Goal: Task Accomplishment & Management: Manage account settings

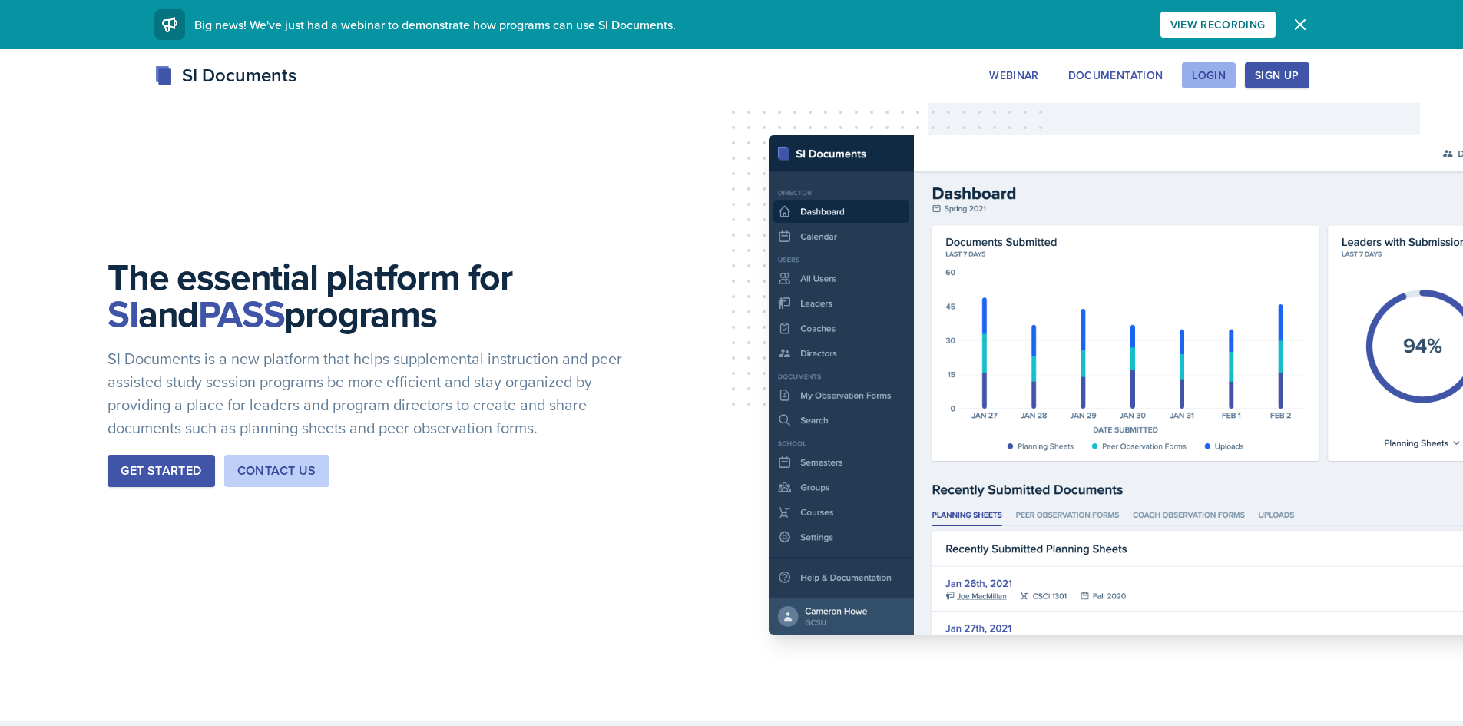
click at [1225, 86] on button "Login" at bounding box center [1209, 75] width 54 height 26
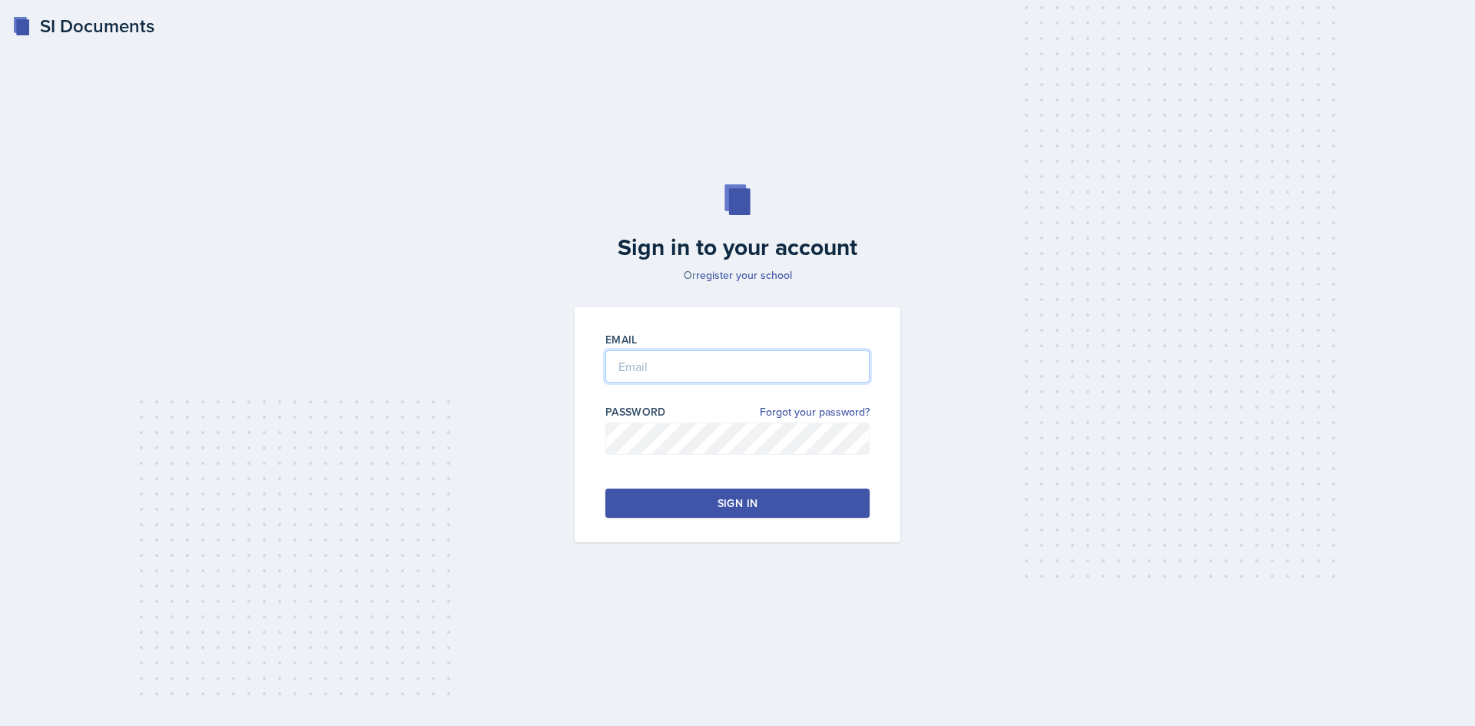
click at [722, 360] on input "email" at bounding box center [737, 366] width 264 height 32
type input "[EMAIL_ADDRESS][DOMAIN_NAME]"
click at [728, 489] on button "Sign in" at bounding box center [737, 503] width 264 height 29
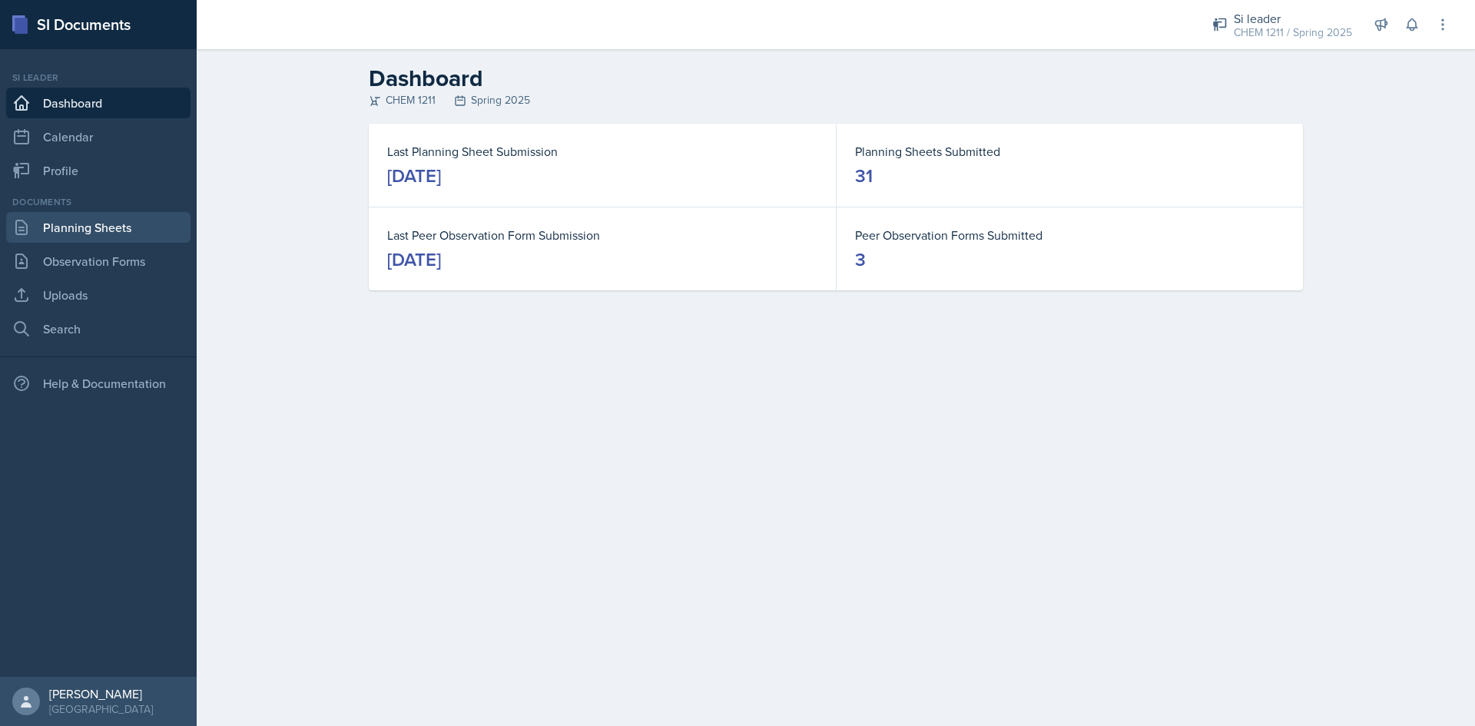
click at [78, 233] on link "Planning Sheets" at bounding box center [98, 227] width 184 height 31
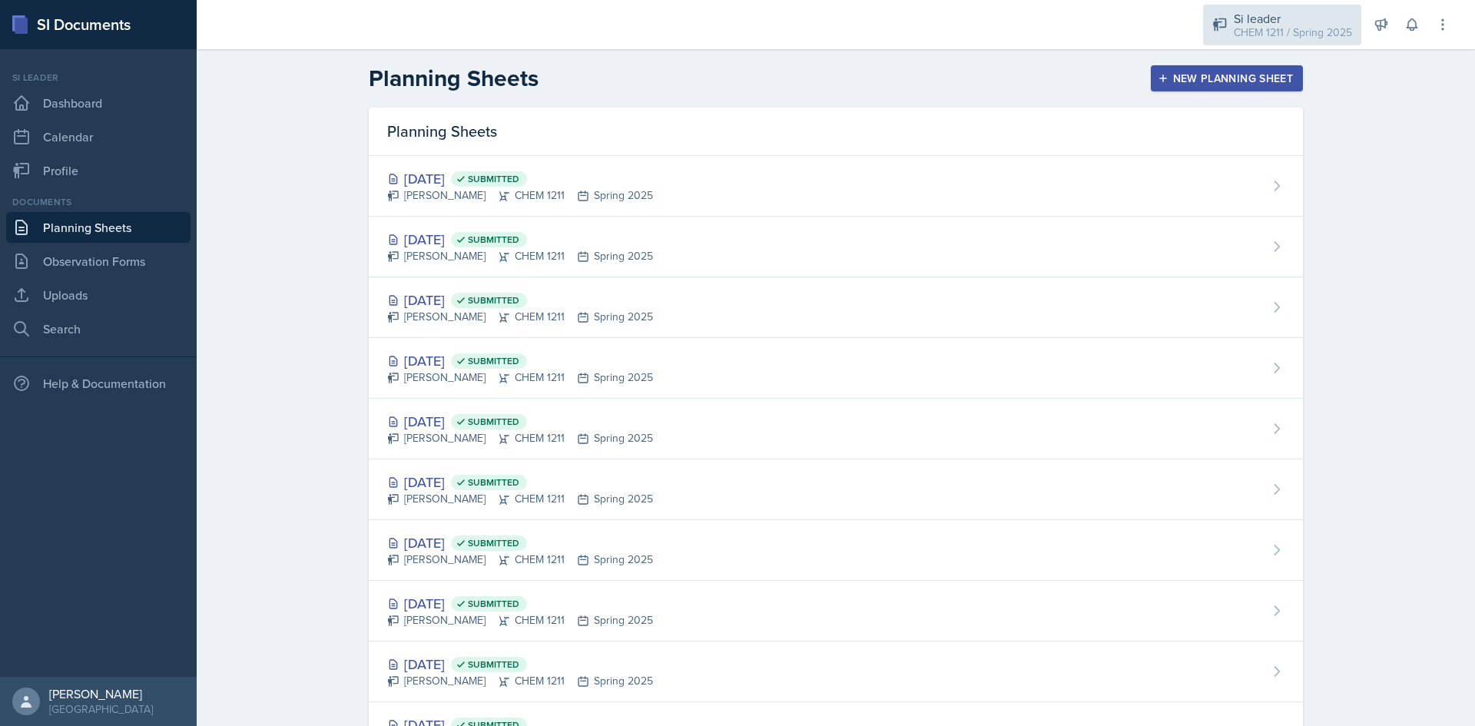
click at [1283, 40] on div "CHEM 1211 / Spring 2025" at bounding box center [1293, 33] width 118 height 16
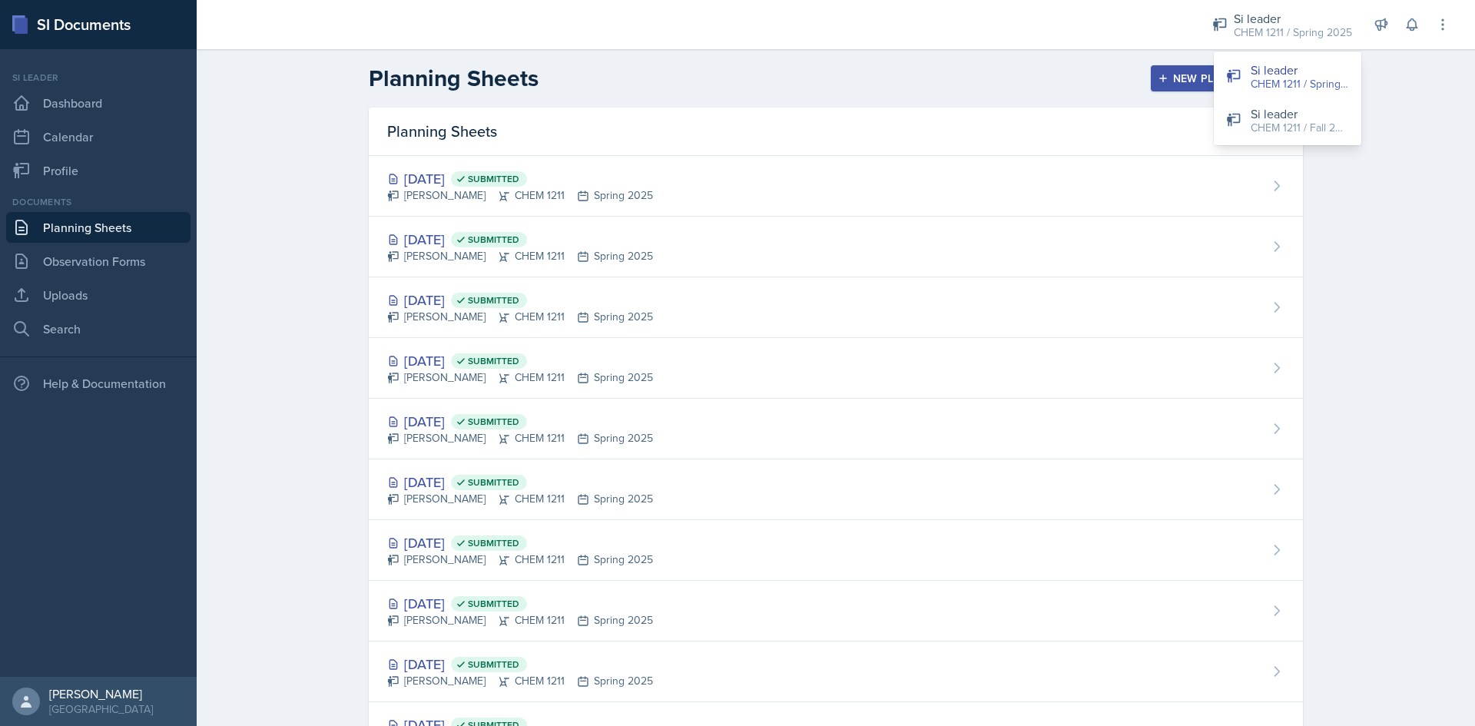
click at [1323, 144] on div "Si leader CHEM 1211 / Spring 2025 Si leader CHEM 1211 / Fall 2025" at bounding box center [1287, 98] width 147 height 94
click at [1325, 132] on div "CHEM 1211 / Fall 2025" at bounding box center [1300, 128] width 98 height 16
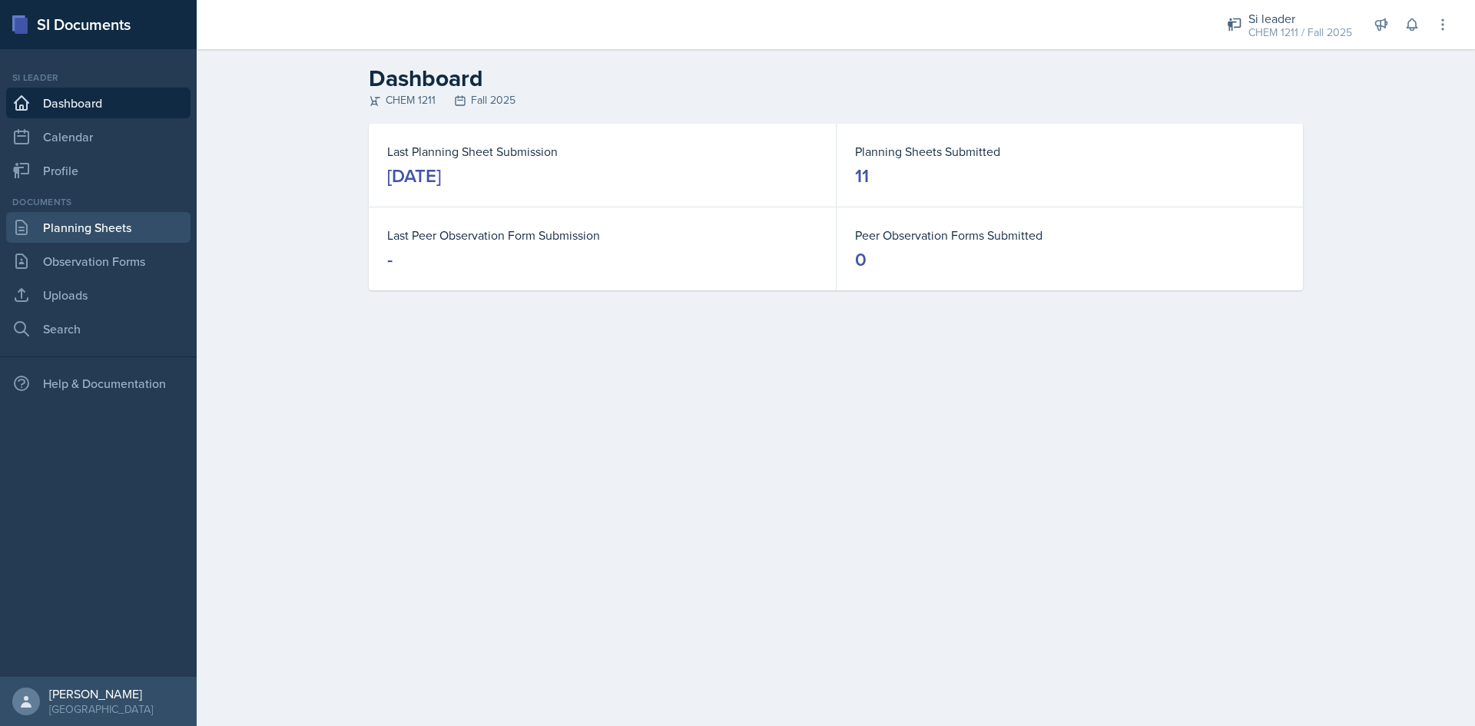
click at [102, 220] on link "Planning Sheets" at bounding box center [98, 227] width 184 height 31
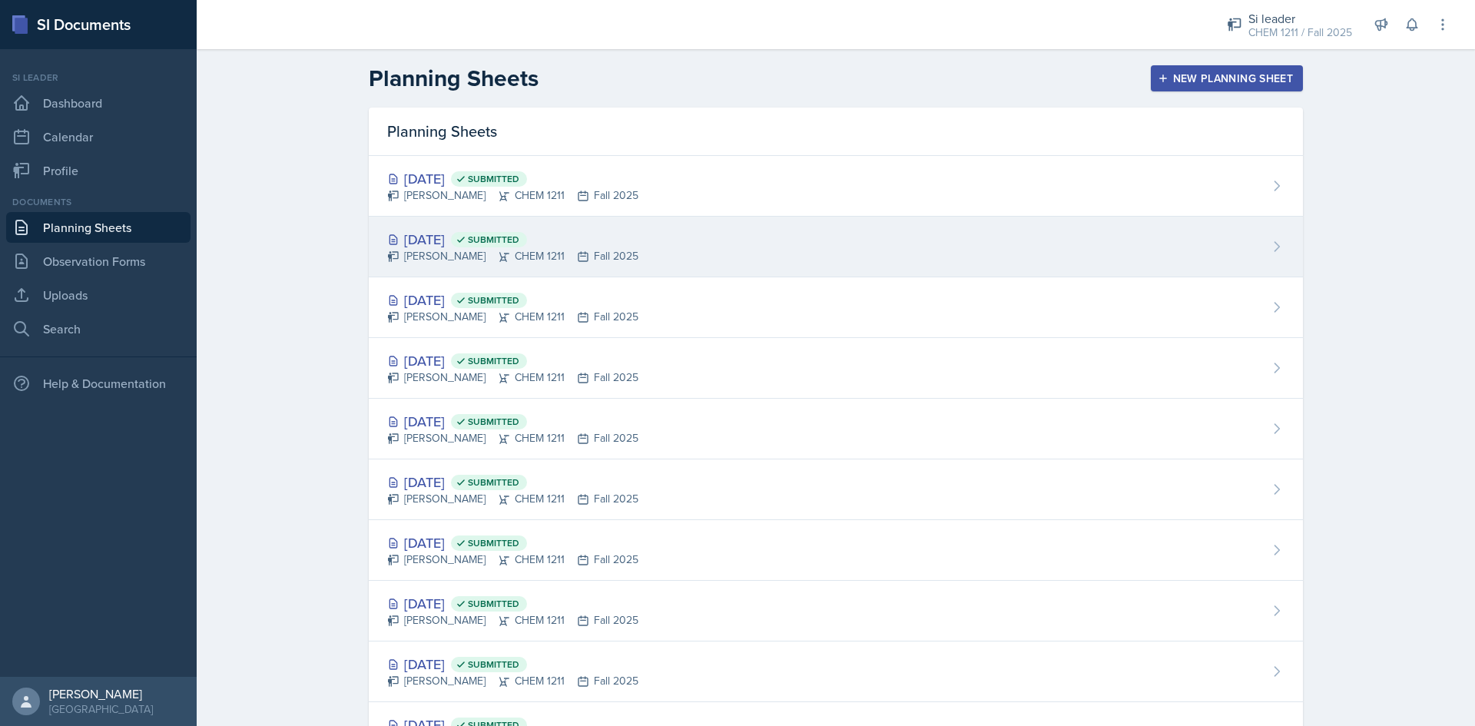
click at [706, 260] on div "[DATE] Submitted [PERSON_NAME] CHEM 1211 Fall 2025" at bounding box center [836, 247] width 934 height 61
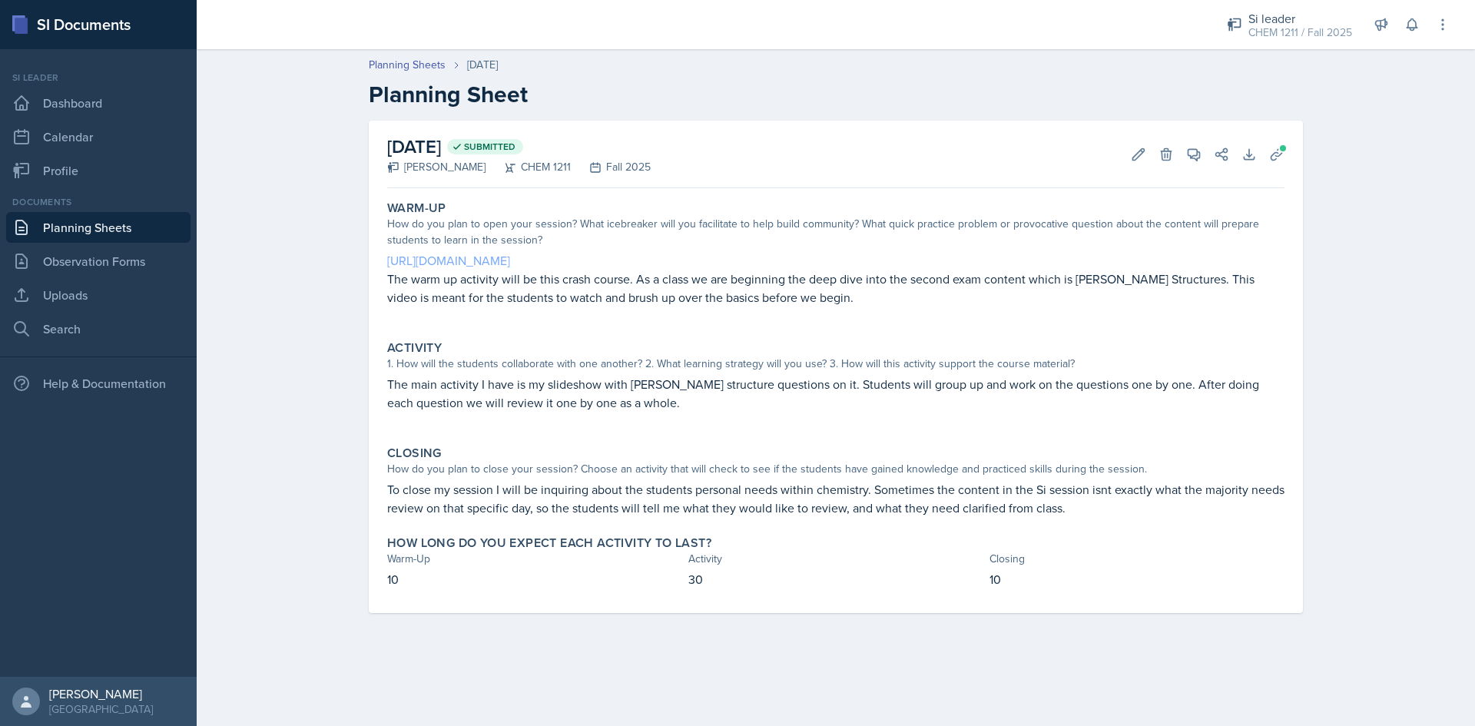
click at [510, 264] on link "[URL][DOMAIN_NAME]" at bounding box center [448, 260] width 123 height 17
click at [1256, 164] on button "Download" at bounding box center [1249, 155] width 28 height 28
click at [1281, 148] on span at bounding box center [1282, 148] width 9 height 9
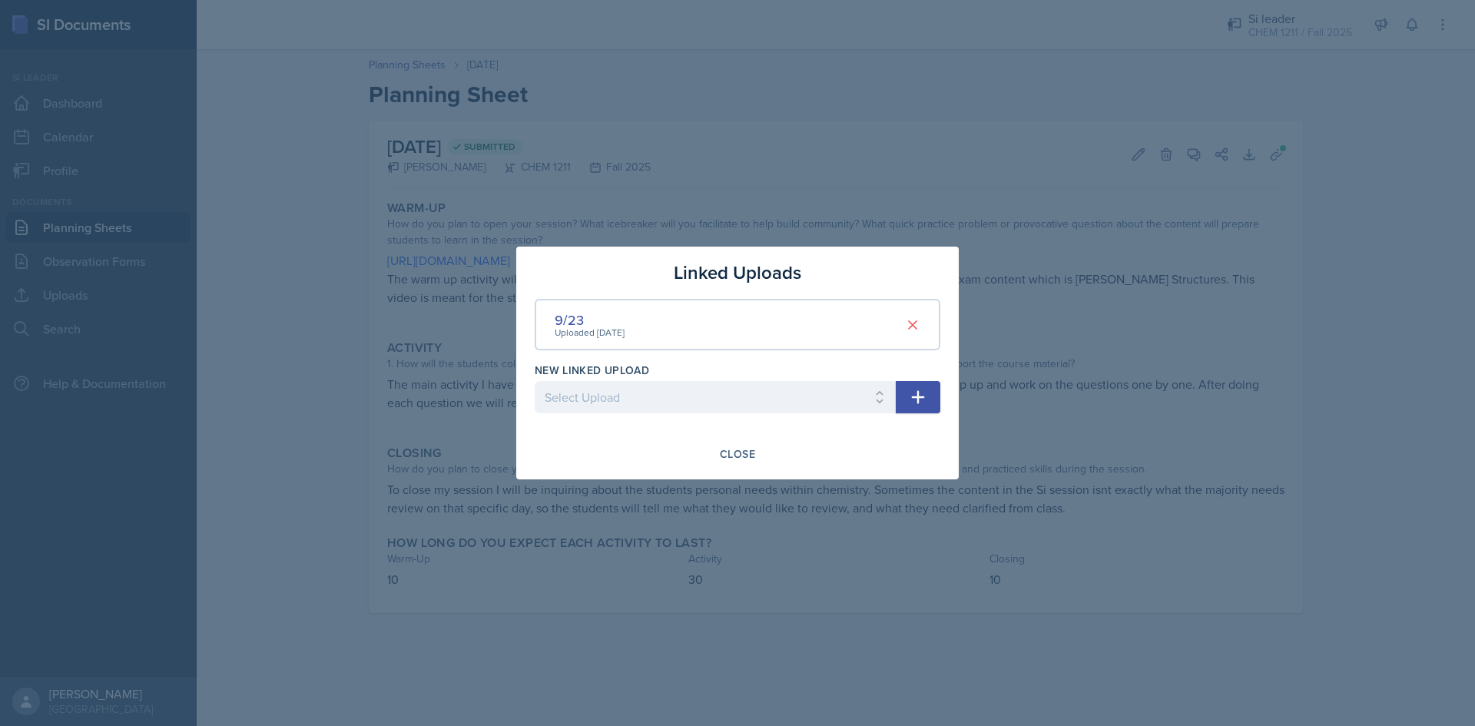
click at [569, 327] on div "Uploaded [DATE]" at bounding box center [590, 333] width 70 height 14
click at [570, 325] on div "9/23" at bounding box center [590, 320] width 70 height 21
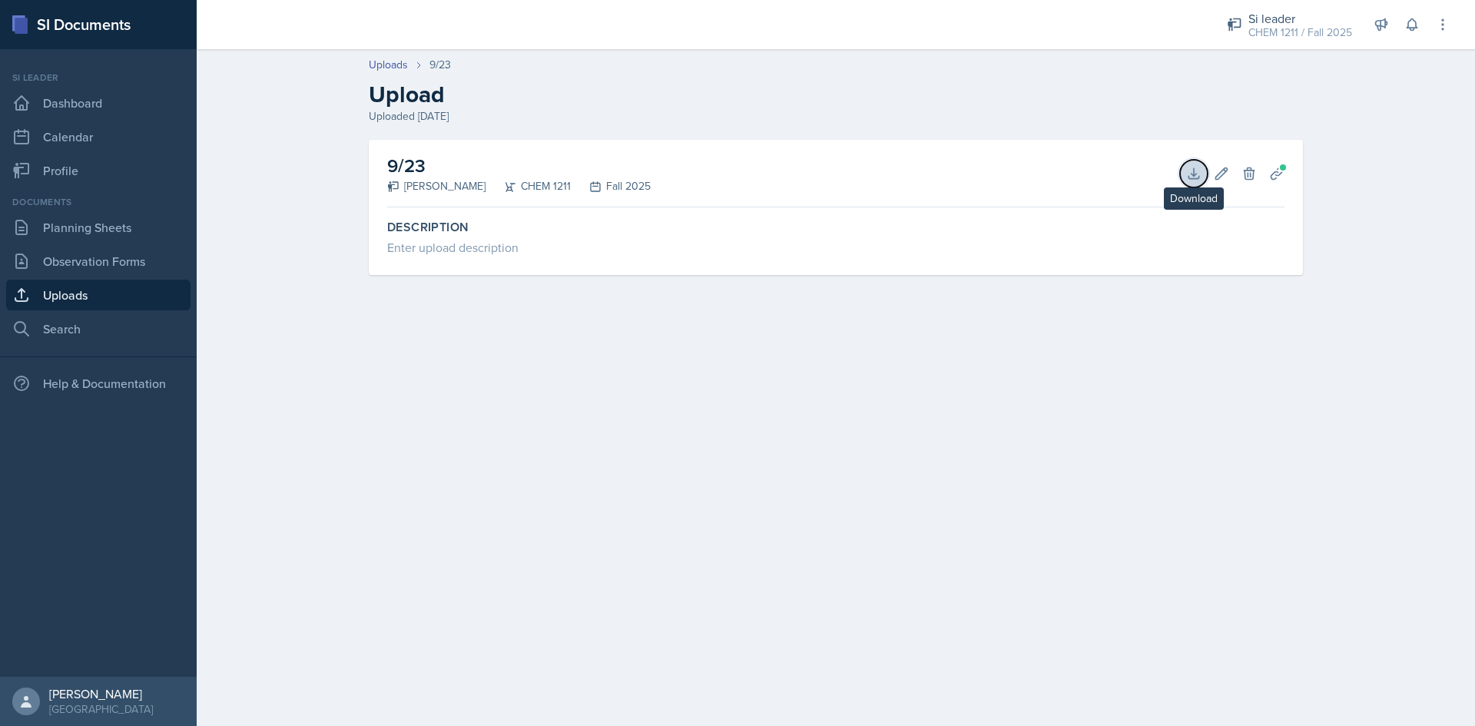
click at [1187, 166] on icon at bounding box center [1193, 173] width 15 height 15
